Goal: Task Accomplishment & Management: Use online tool/utility

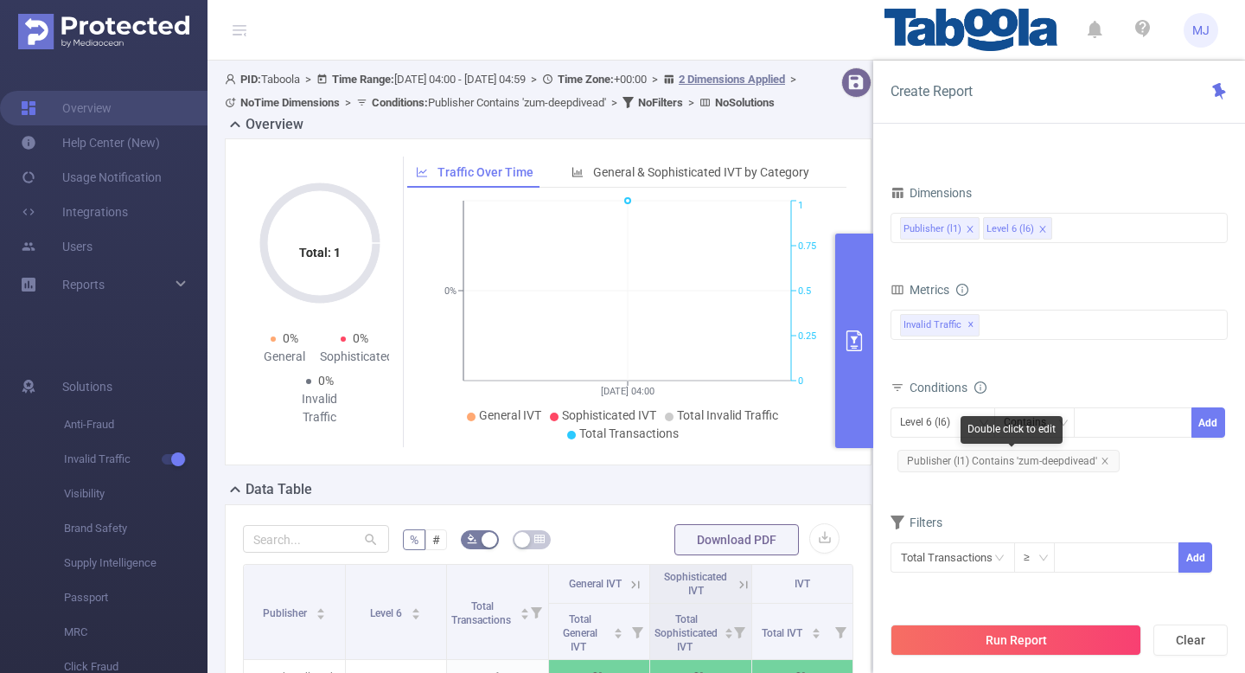
click at [1102, 464] on span "Publisher (l1) Contains 'zum-deepdivead'" at bounding box center [1009, 461] width 222 height 22
click at [1105, 464] on icon "icon: close" at bounding box center [1105, 461] width 9 height 9
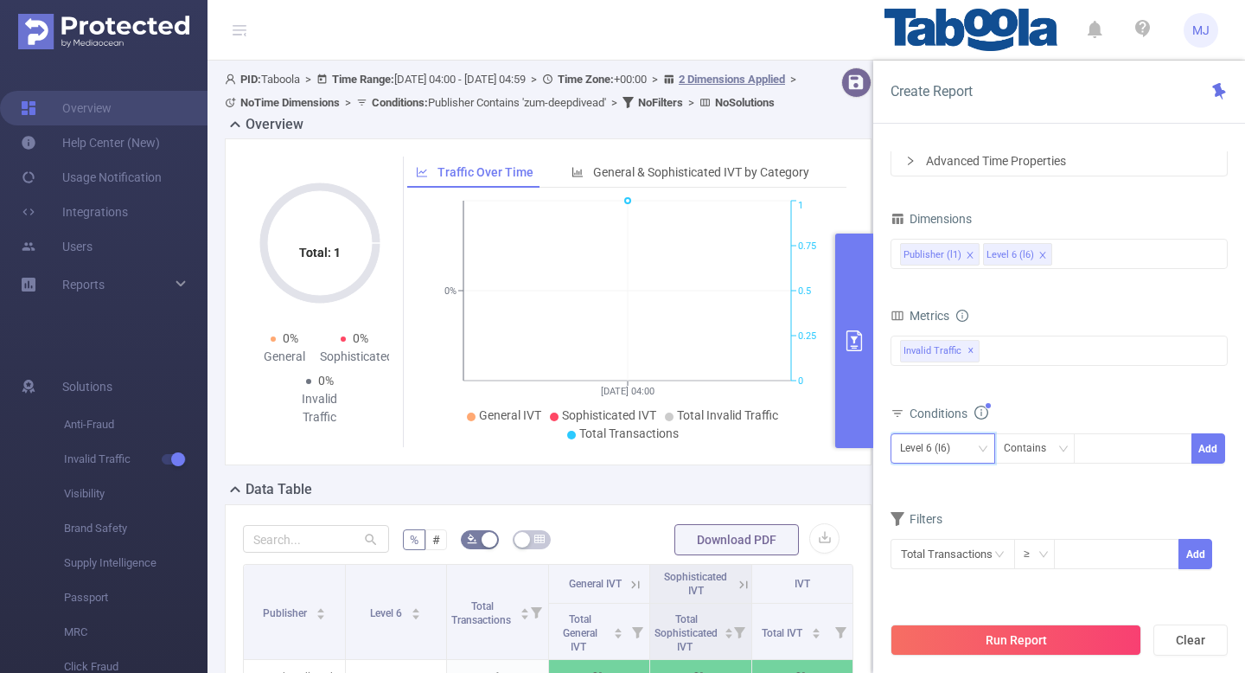
click at [968, 454] on div "Level 6 (l6)" at bounding box center [943, 448] width 86 height 29
click at [945, 485] on li "Publisher (l1)" at bounding box center [943, 484] width 105 height 28
click at [1115, 445] on div at bounding box center [1133, 448] width 99 height 29
paste input "pknewsinturdu-publisher"
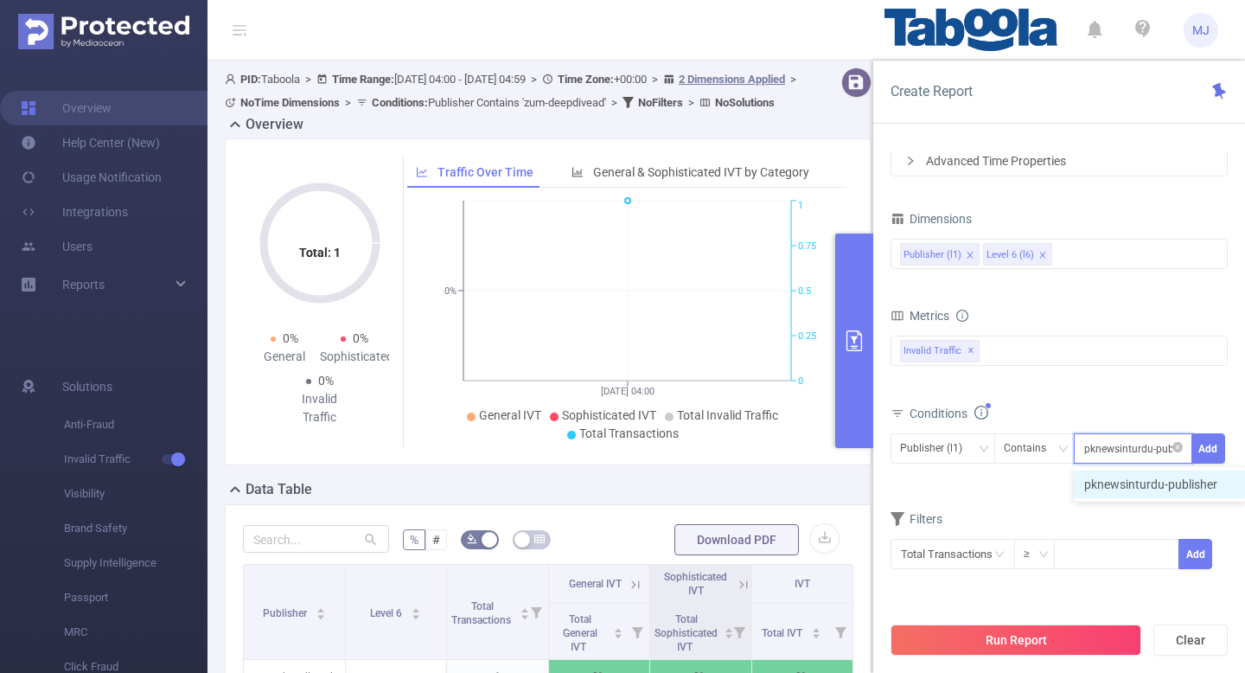
scroll to position [0, 16]
type input "pknewsinturdu-publisher"
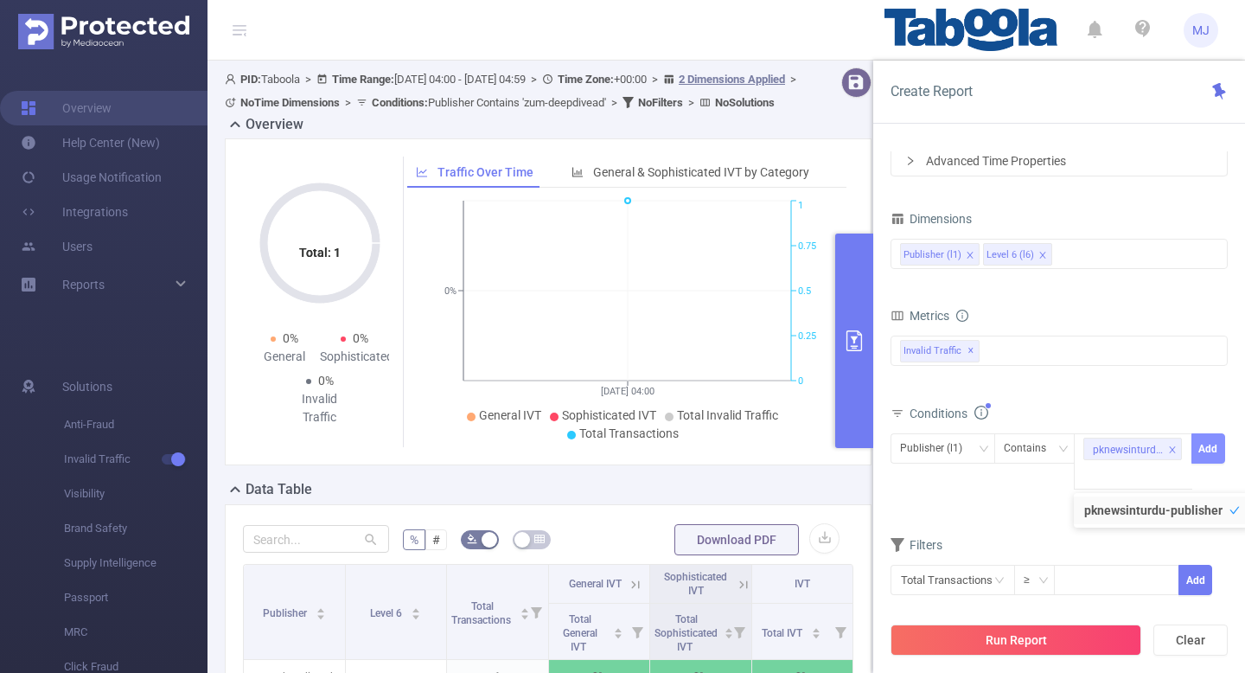
scroll to position [0, 0]
click at [1206, 459] on button "Add" at bounding box center [1209, 448] width 34 height 30
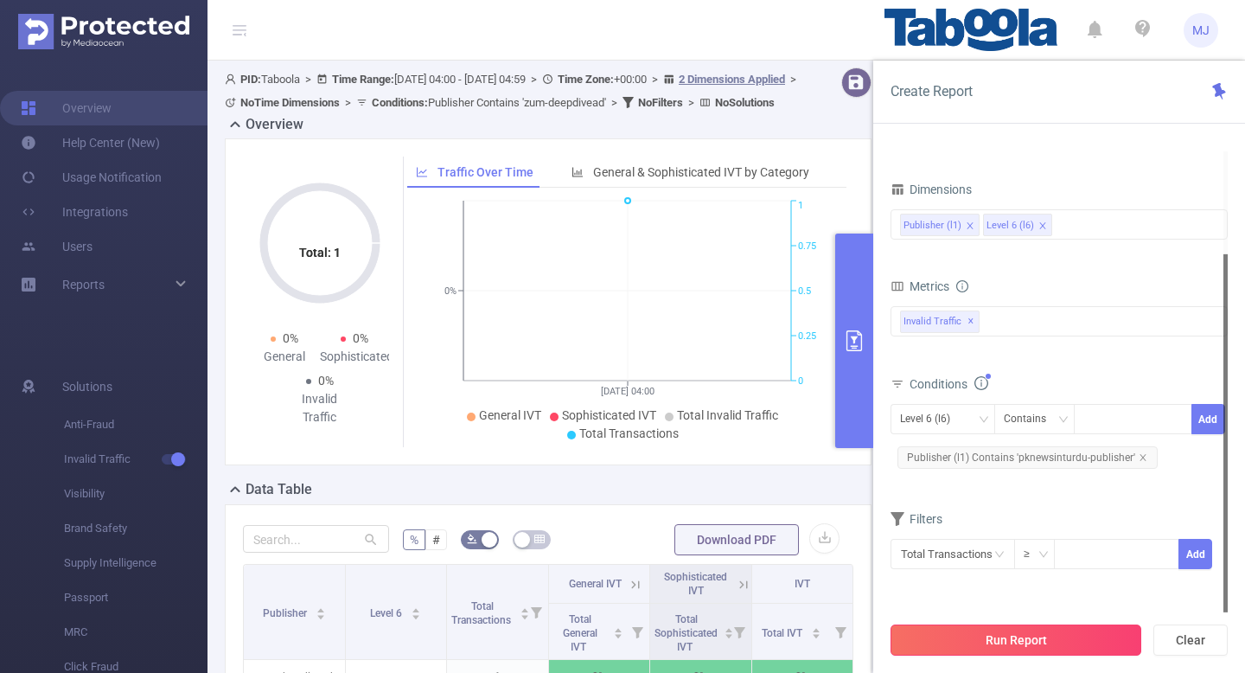
click at [984, 631] on button "Run Report" at bounding box center [1016, 639] width 251 height 31
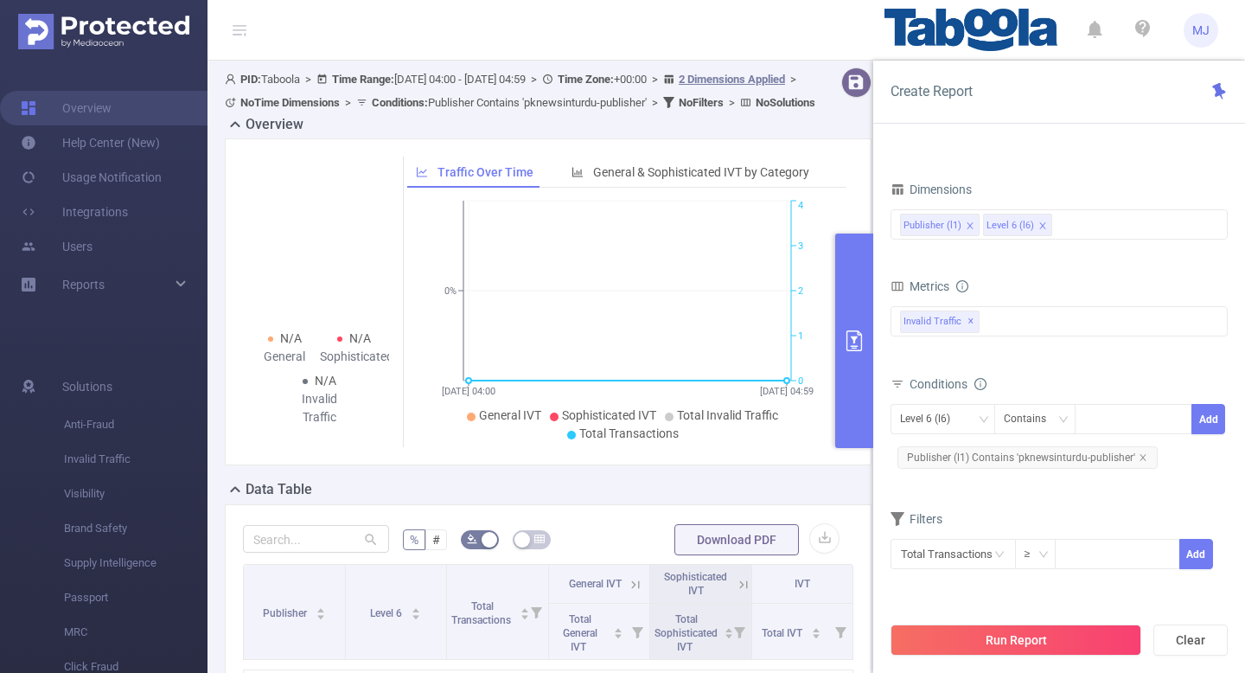
click at [865, 331] on button "primary" at bounding box center [854, 341] width 38 height 214
click at [859, 374] on button "primary" at bounding box center [854, 341] width 38 height 214
click at [868, 330] on button "primary" at bounding box center [854, 341] width 38 height 214
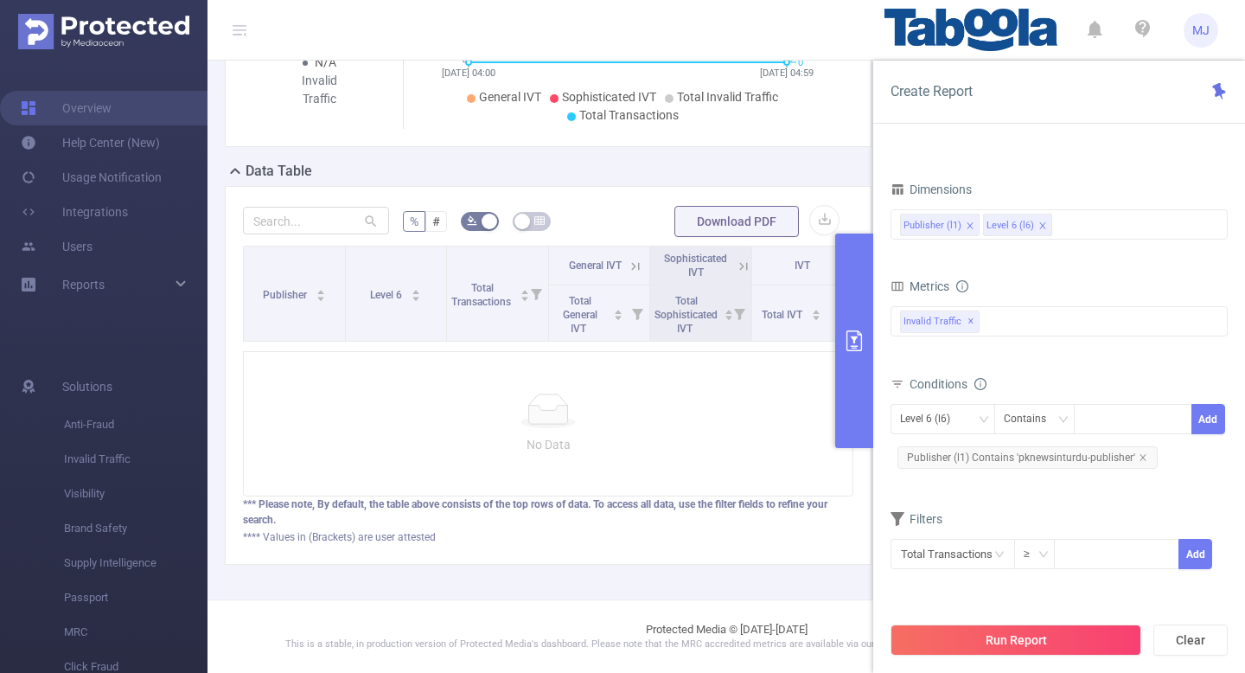
scroll to position [339, 0]
click at [856, 342] on icon "primary" at bounding box center [854, 340] width 21 height 21
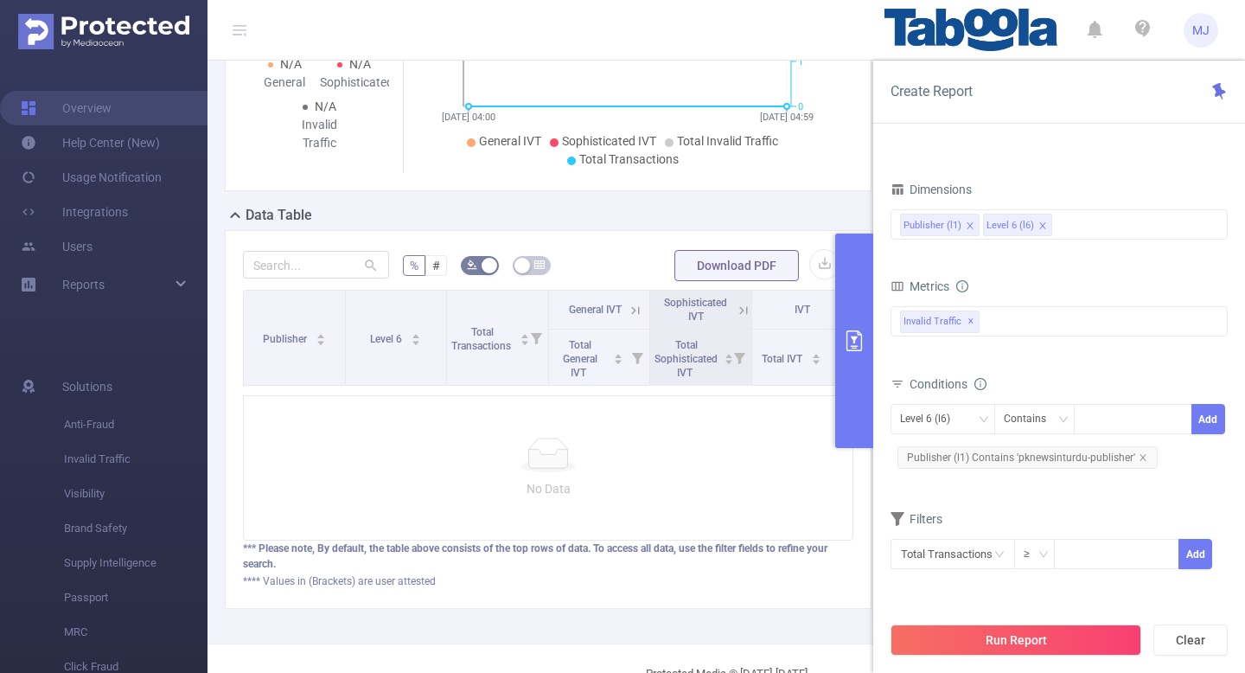
click at [844, 313] on button "primary" at bounding box center [854, 341] width 38 height 214
click at [845, 313] on button "primary" at bounding box center [854, 341] width 38 height 214
click at [859, 82] on div "N/A General N/A Sophisticated N/A Invalid Traffic Traffic Over Time General & S…" at bounding box center [548, 27] width 647 height 327
